Goal: Find specific page/section: Find specific page/section

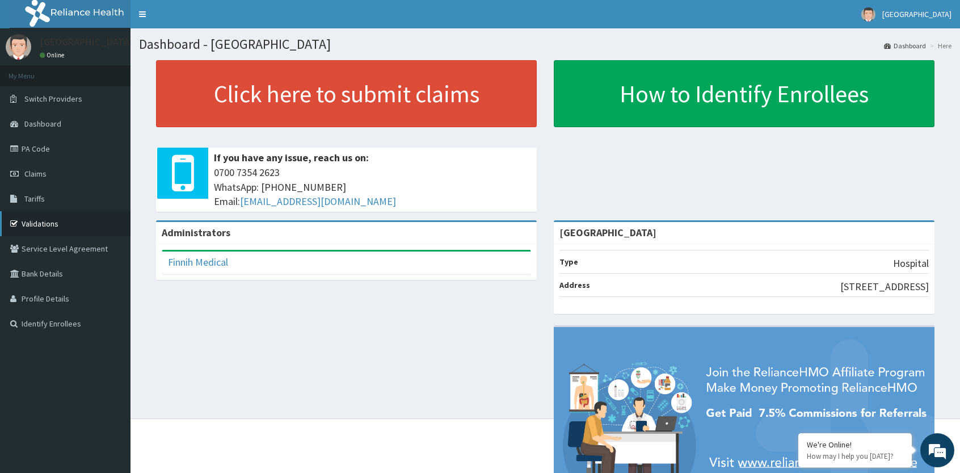
click at [48, 226] on link "Validations" at bounding box center [65, 223] width 131 height 25
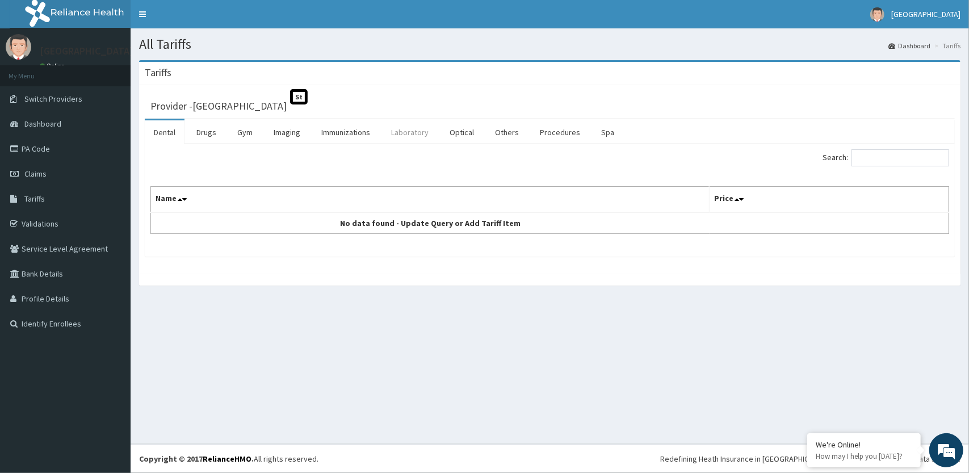
click at [407, 138] on link "Laboratory" at bounding box center [410, 132] width 56 height 24
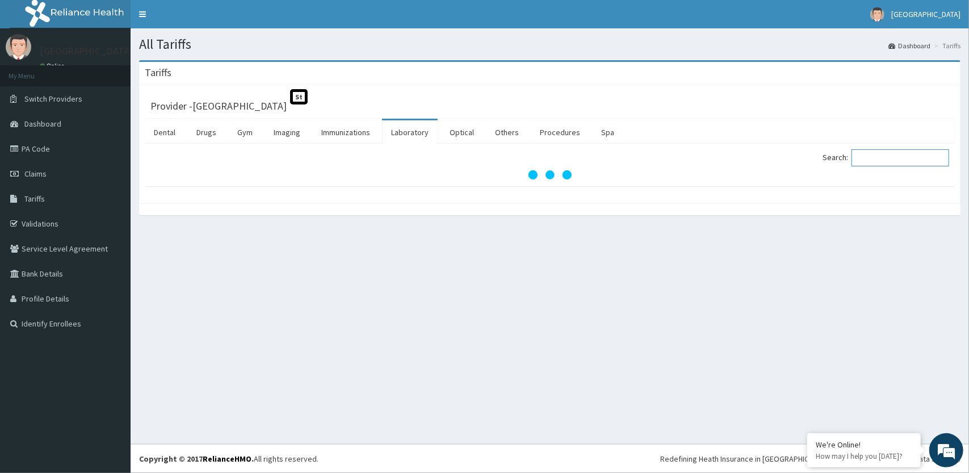
click at [883, 157] on input "Search:" at bounding box center [900, 157] width 98 height 17
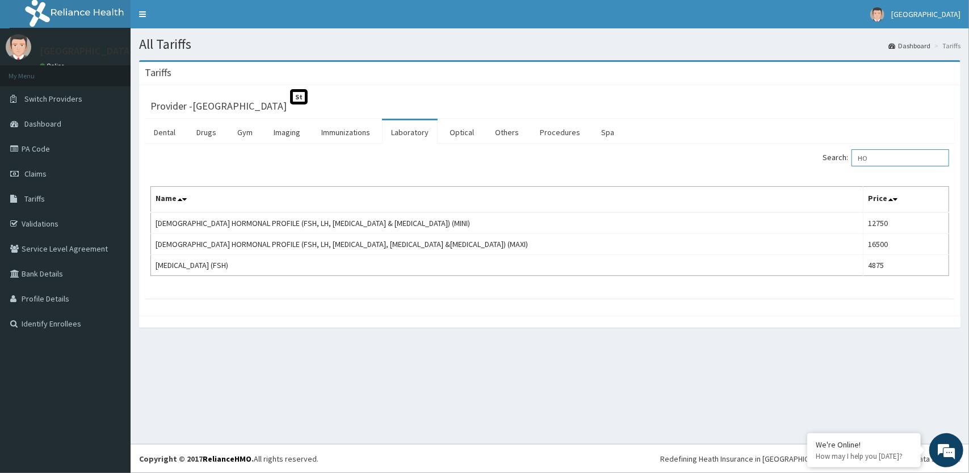
type input "H"
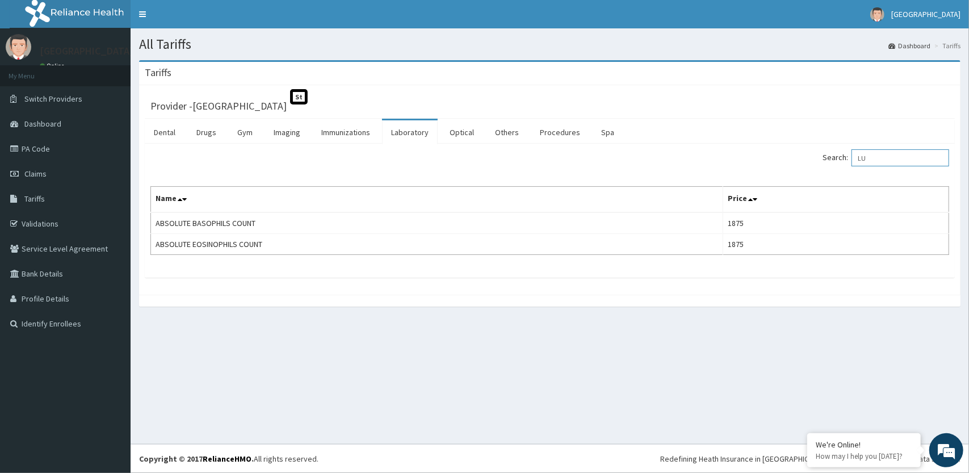
type input "L"
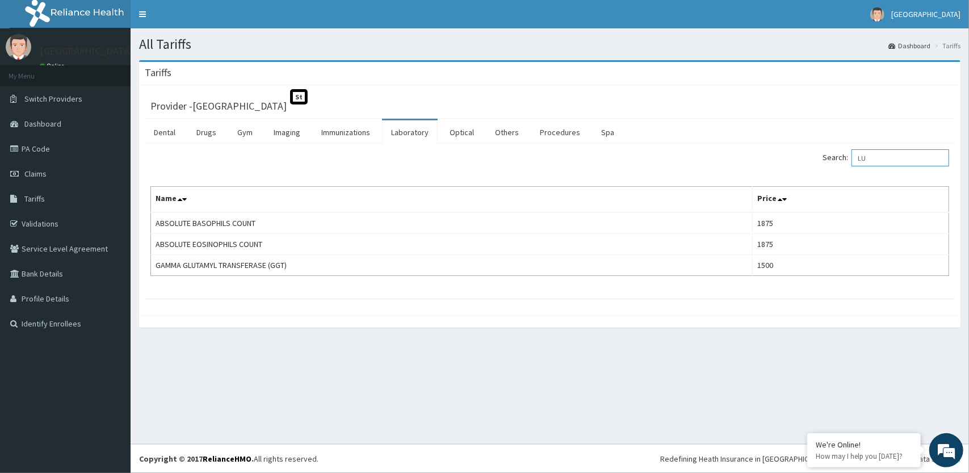
type input "L"
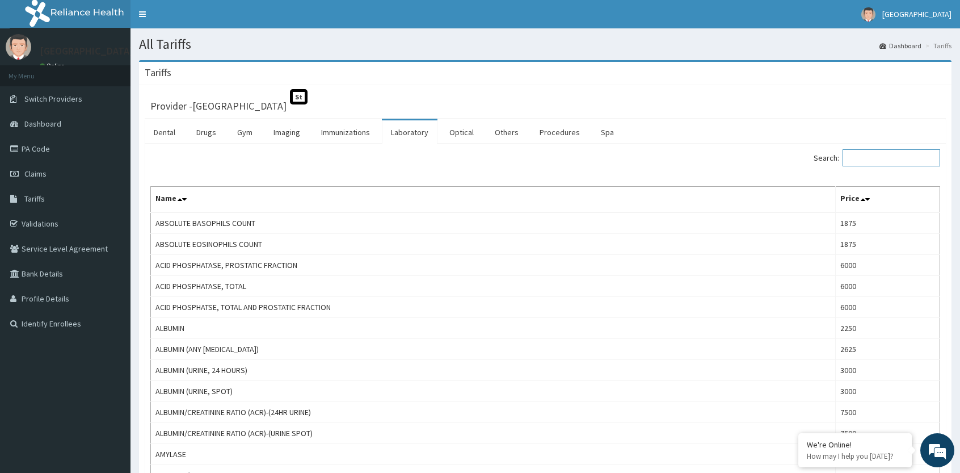
click at [881, 160] on input "Search:" at bounding box center [892, 157] width 98 height 17
type input "F"
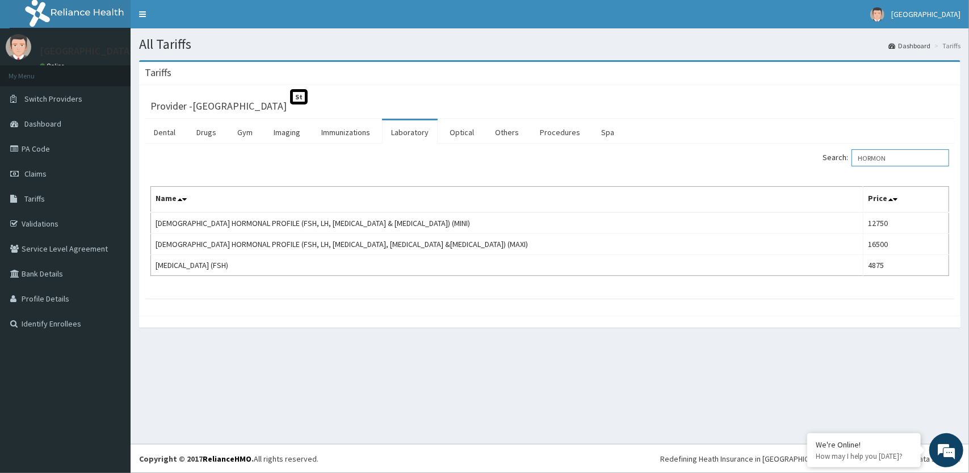
click at [886, 157] on input "HORMON" at bounding box center [900, 157] width 98 height 17
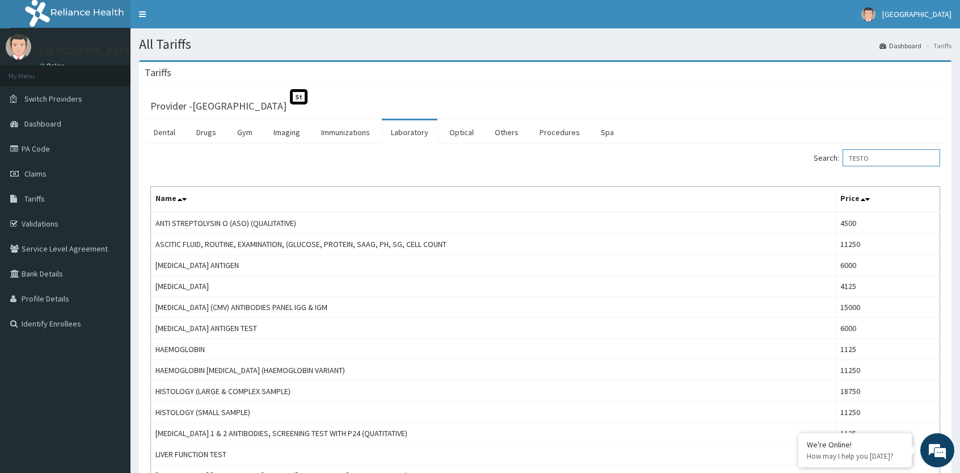
type input "TESTOS"
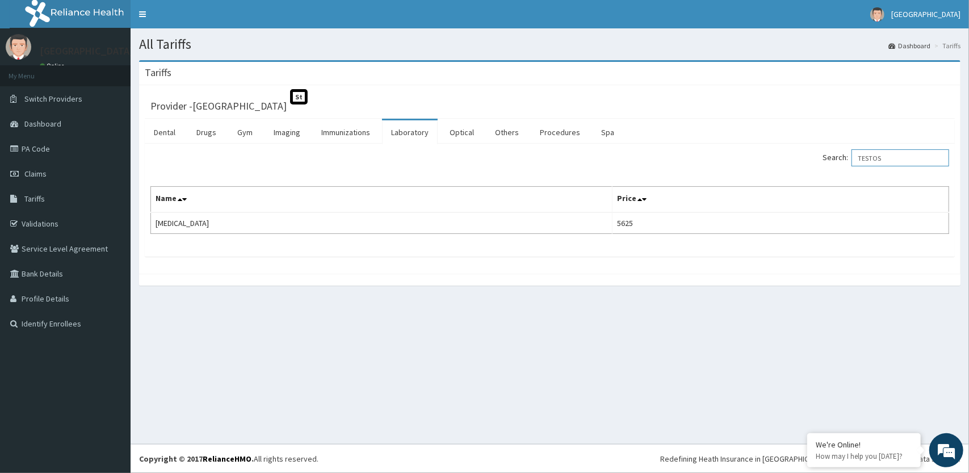
click at [883, 157] on input "TESTOS" at bounding box center [900, 157] width 98 height 17
